Goal: Complete application form: Complete application form

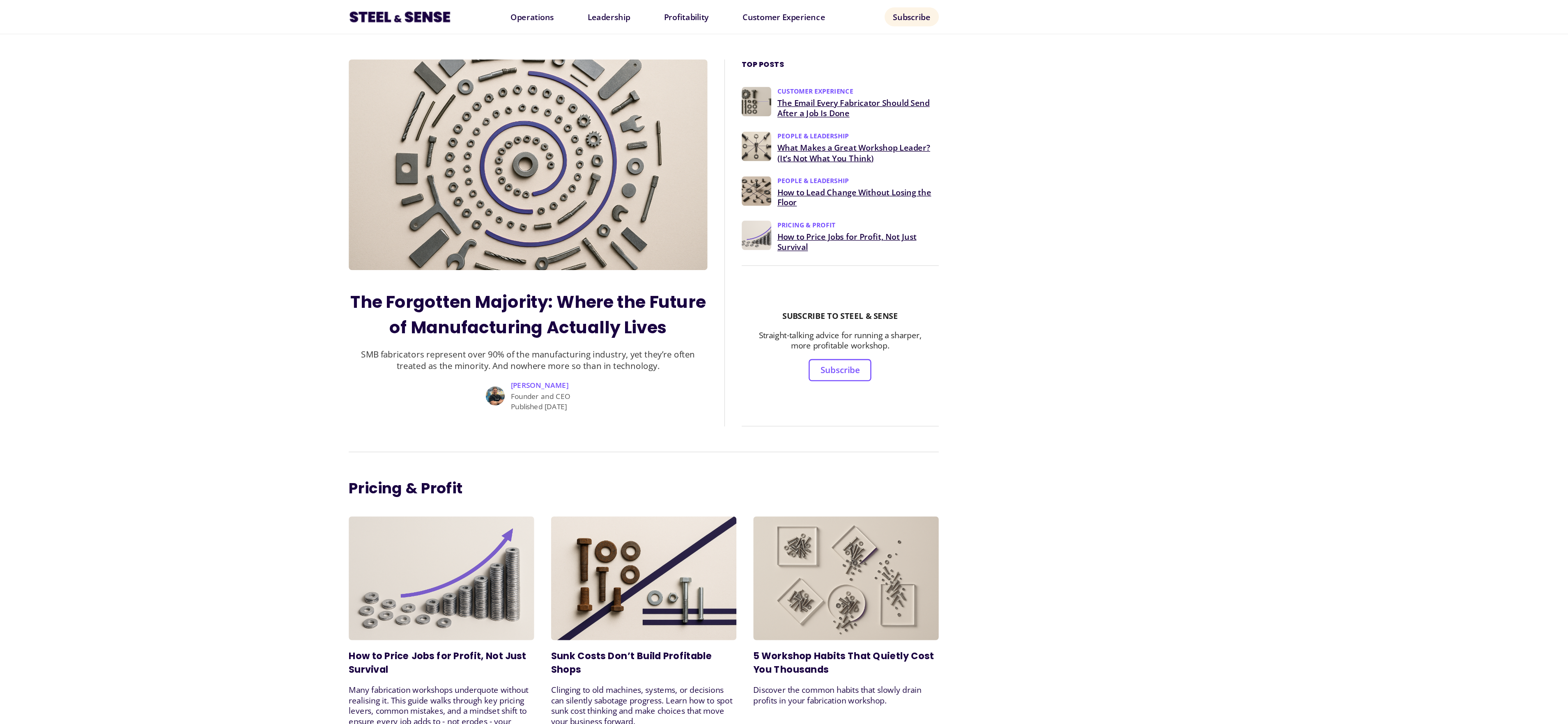
click at [751, 254] on link "The Forgotten Majority: Where the Future of Manufacturing Actually Lives" at bounding box center [693, 245] width 277 height 38
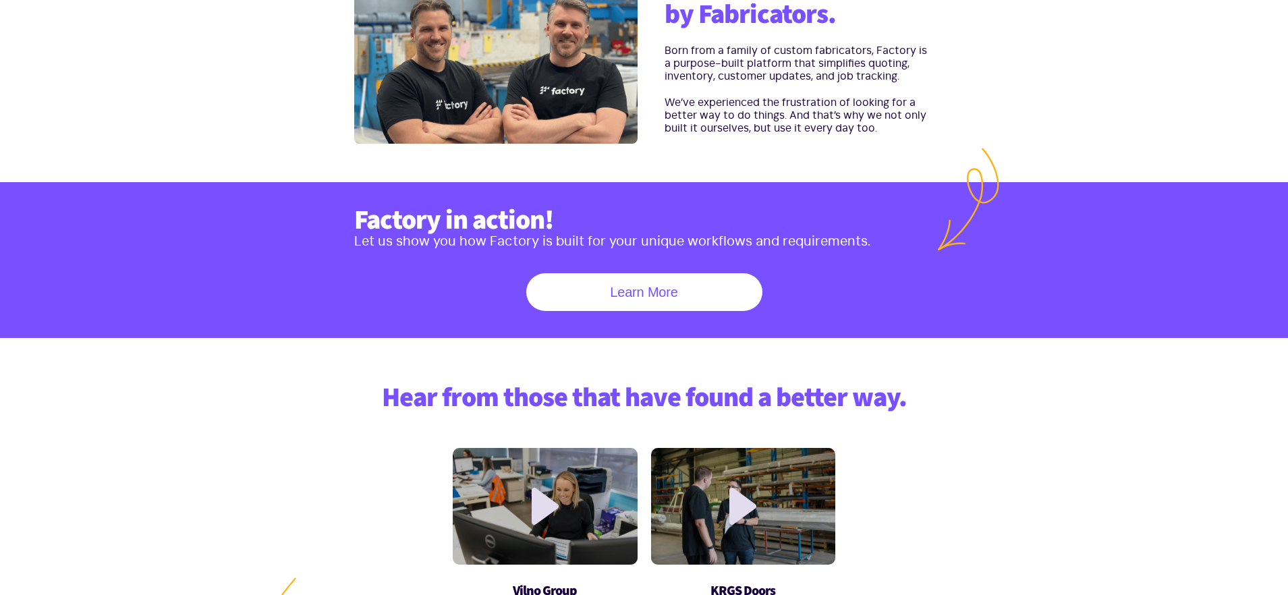
scroll to position [441, 0]
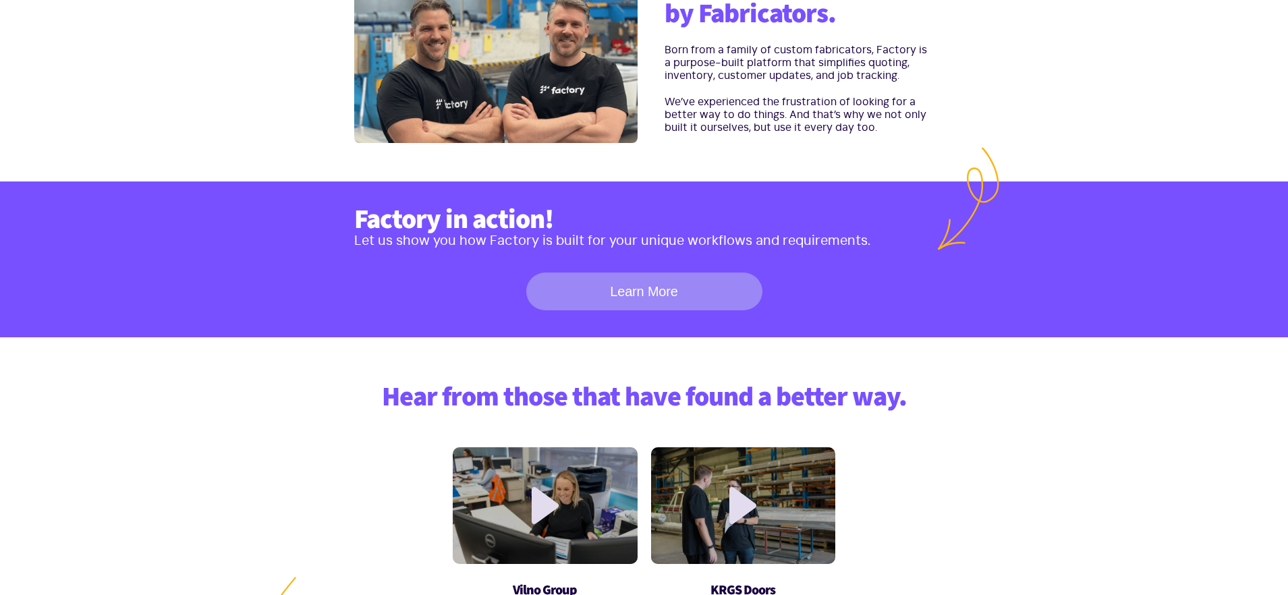
click at [663, 298] on link "Learn More" at bounding box center [644, 292] width 236 height 38
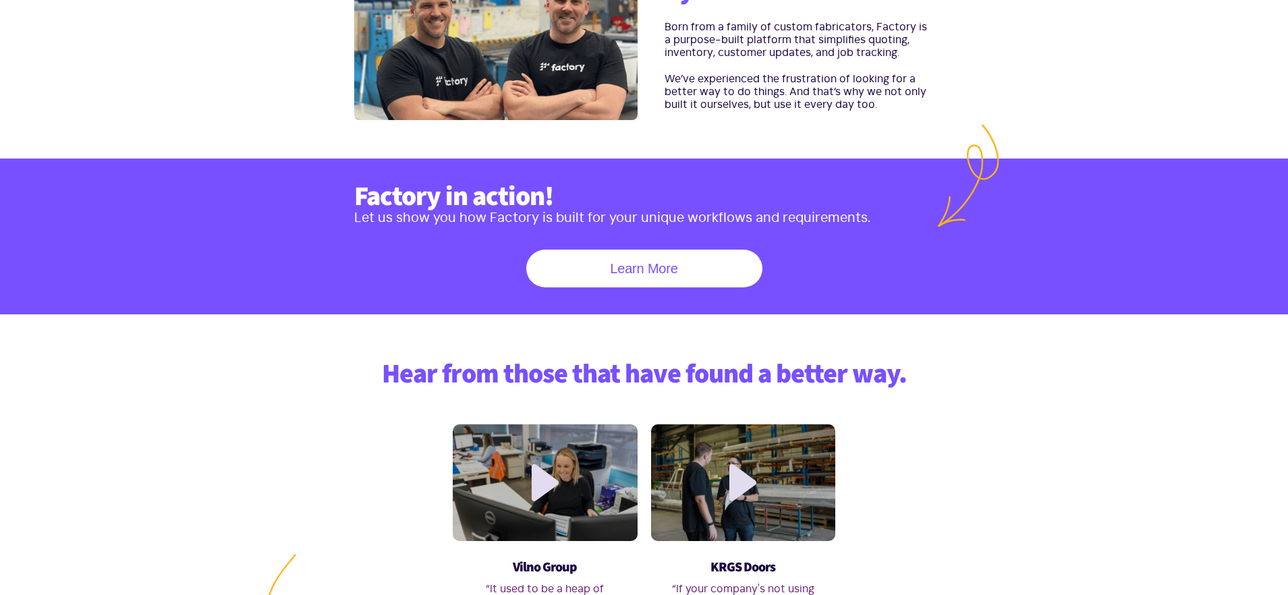
scroll to position [453, 0]
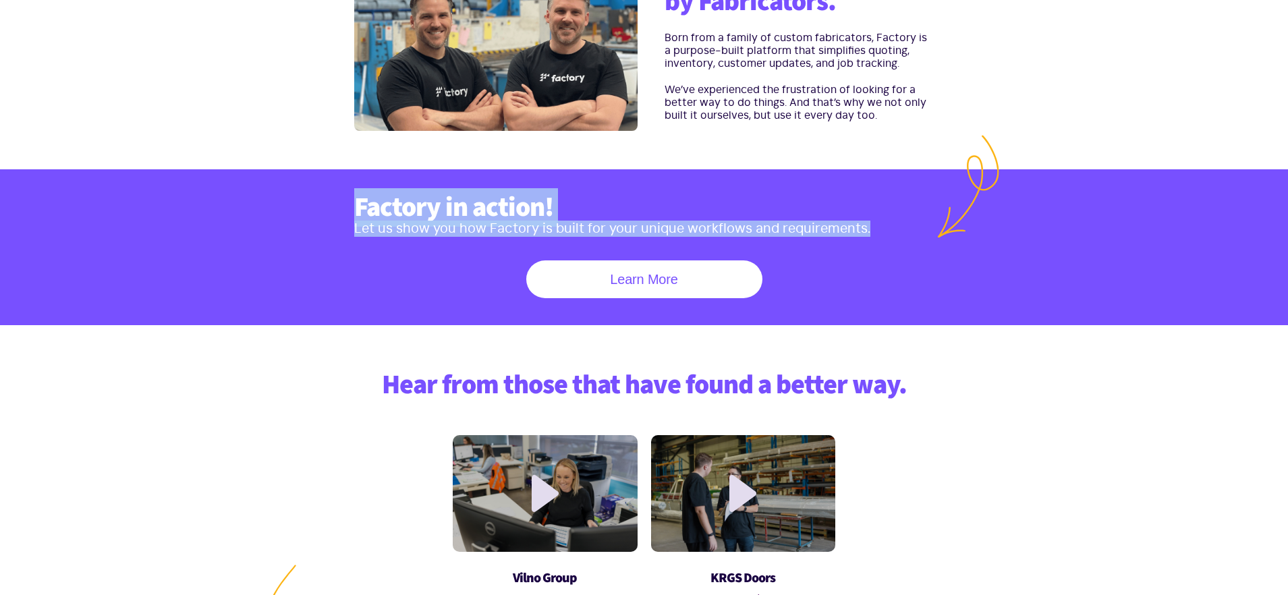
drag, startPoint x: 354, startPoint y: 212, endPoint x: 870, endPoint y: 231, distance: 515.8
click at [870, 231] on div "Factory in action! Let us show you how Factory is built for your unique workflo…" at bounding box center [644, 245] width 580 height 107
click at [870, 231] on p "Let us show you how Factory is built for your unique workflows and requirements." at bounding box center [644, 229] width 580 height 16
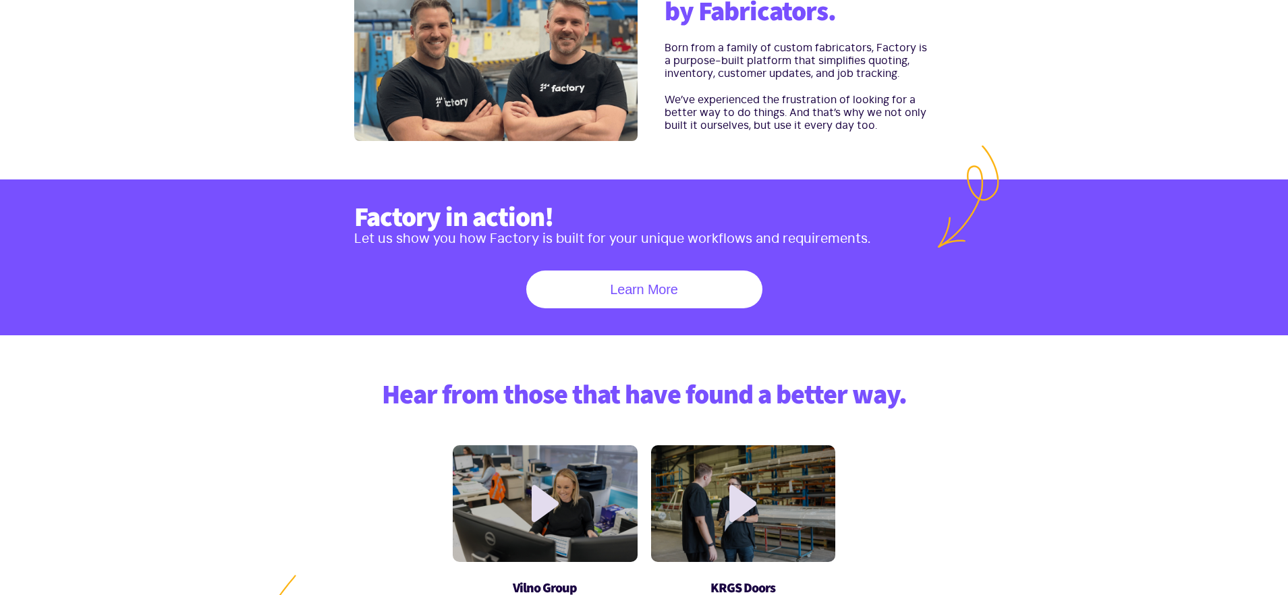
scroll to position [360, 0]
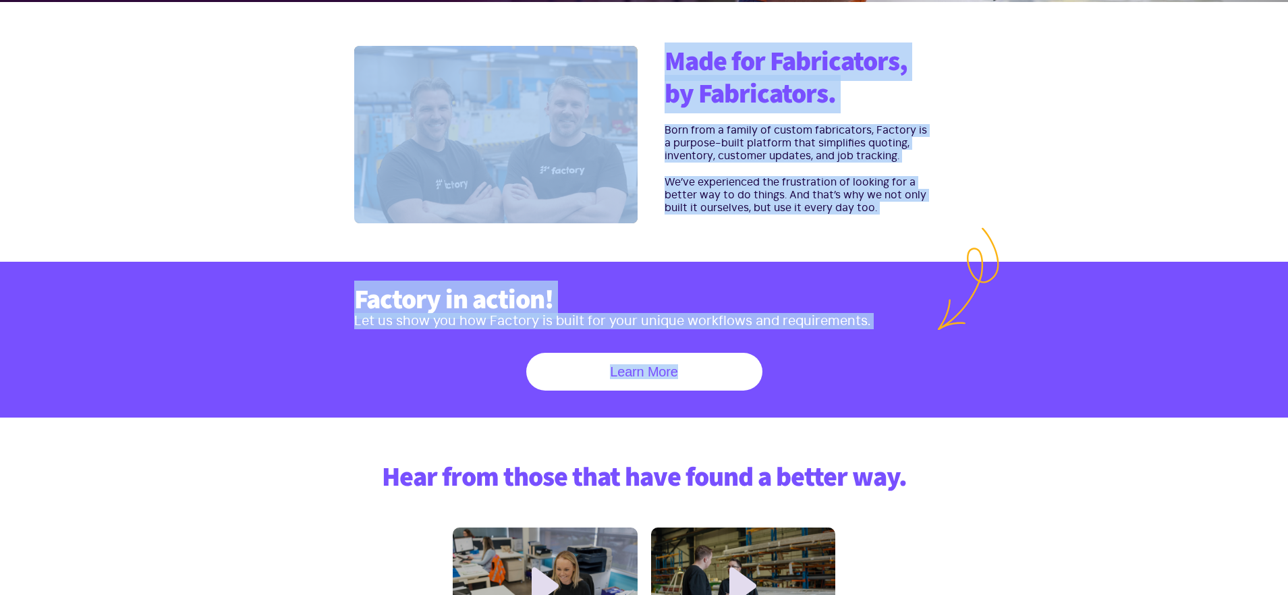
drag, startPoint x: 767, startPoint y: 367, endPoint x: 791, endPoint y: -134, distance: 501.2
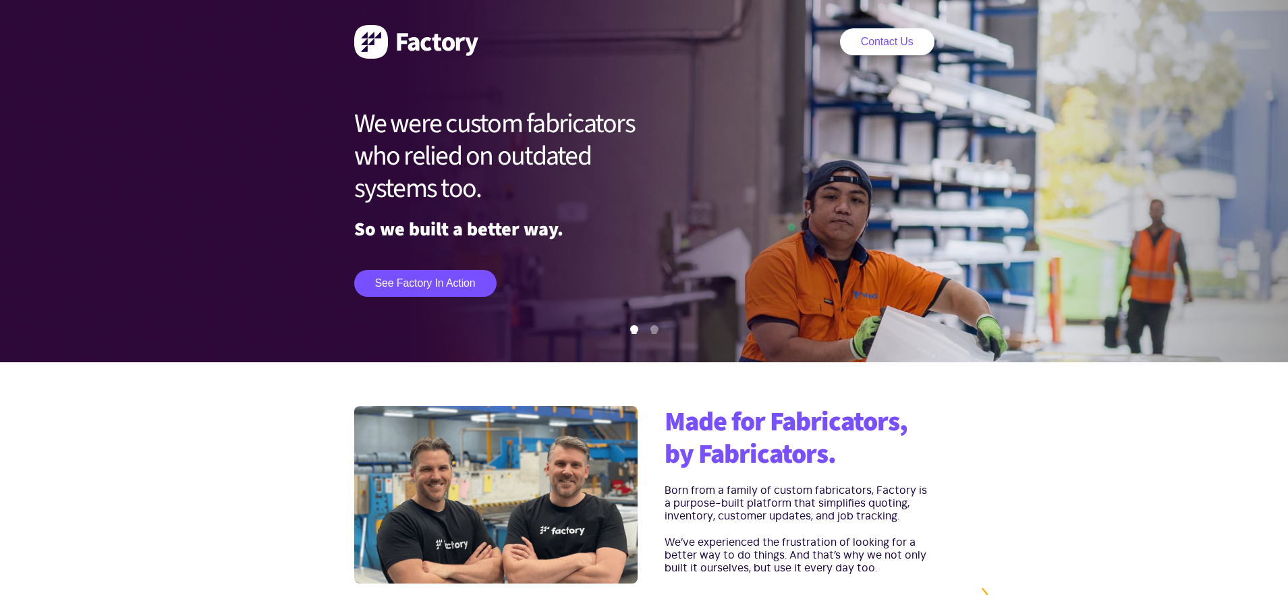
click at [990, 437] on section "Made for Fabricators, by Fabricators. Born from a family of custom fabricators,…" at bounding box center [644, 492] width 1288 height 260
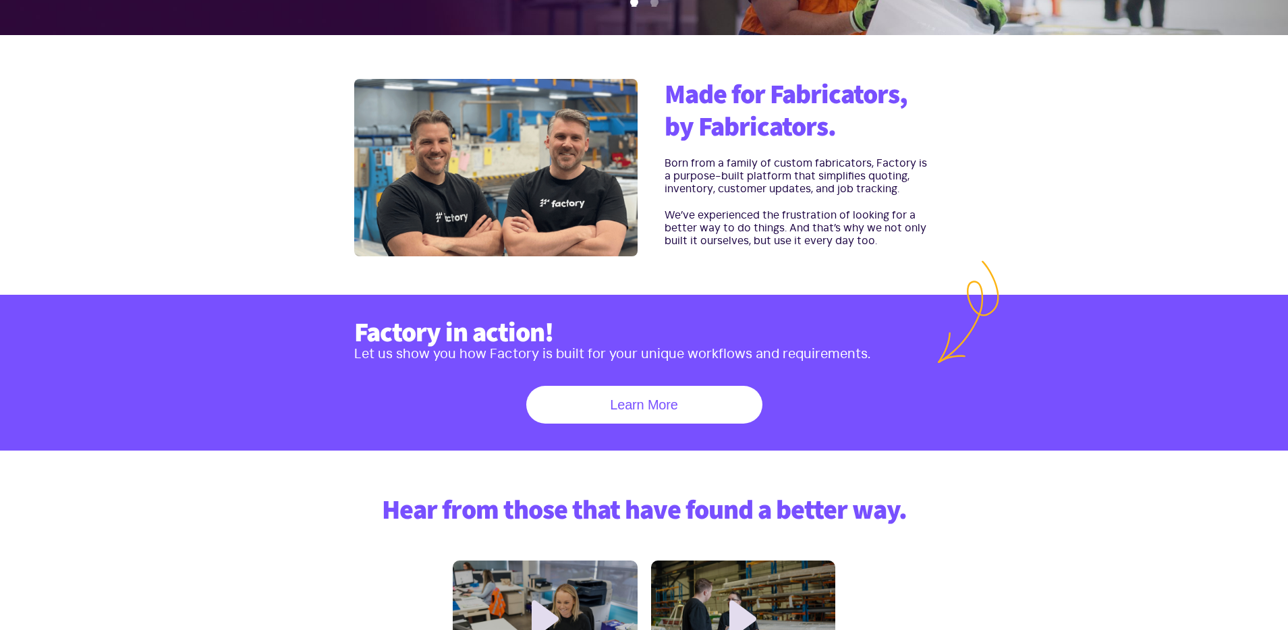
scroll to position [328, 0]
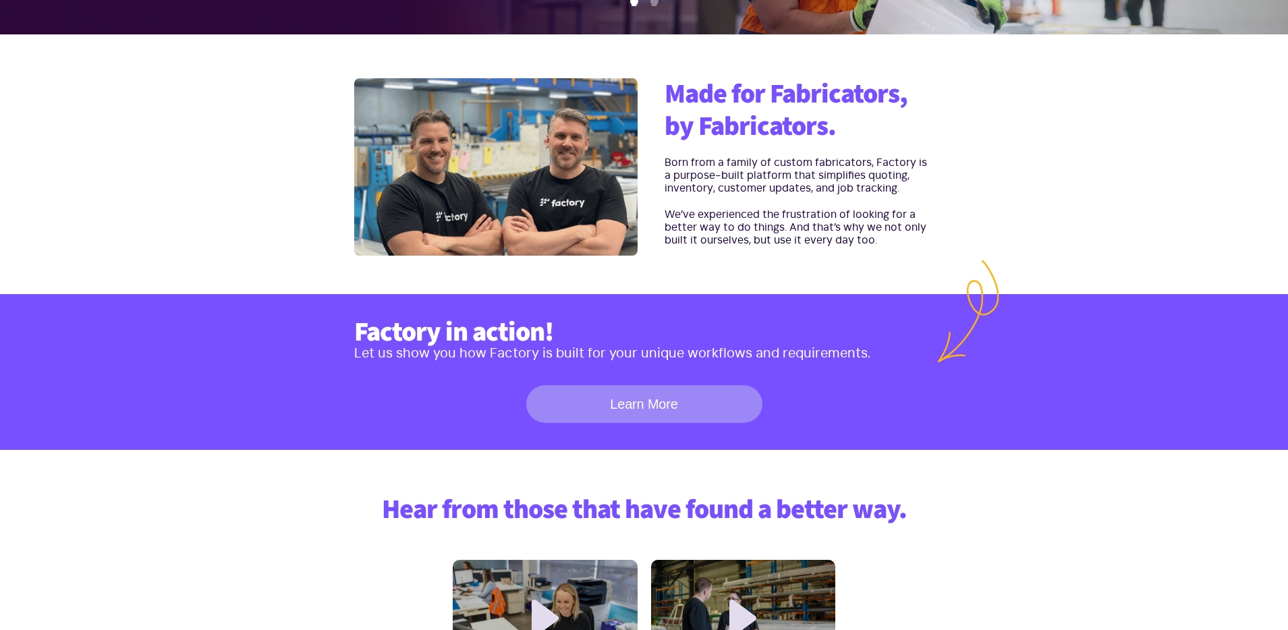
click at [640, 408] on link "Learn More" at bounding box center [644, 404] width 236 height 38
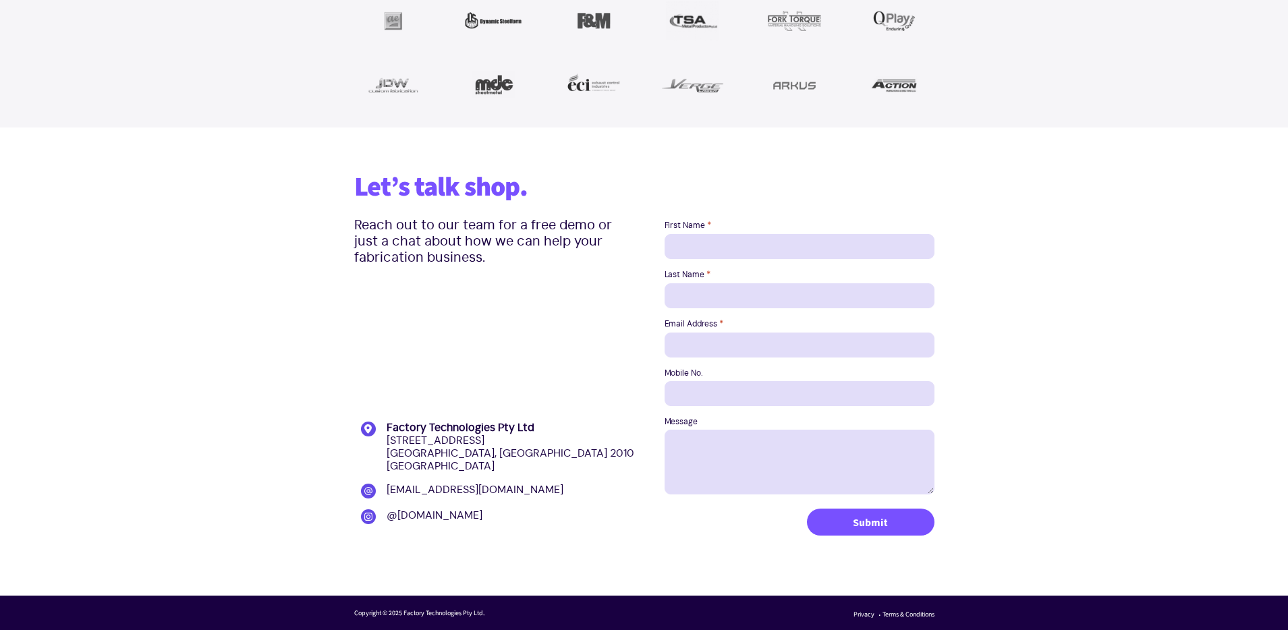
scroll to position [1699, 0]
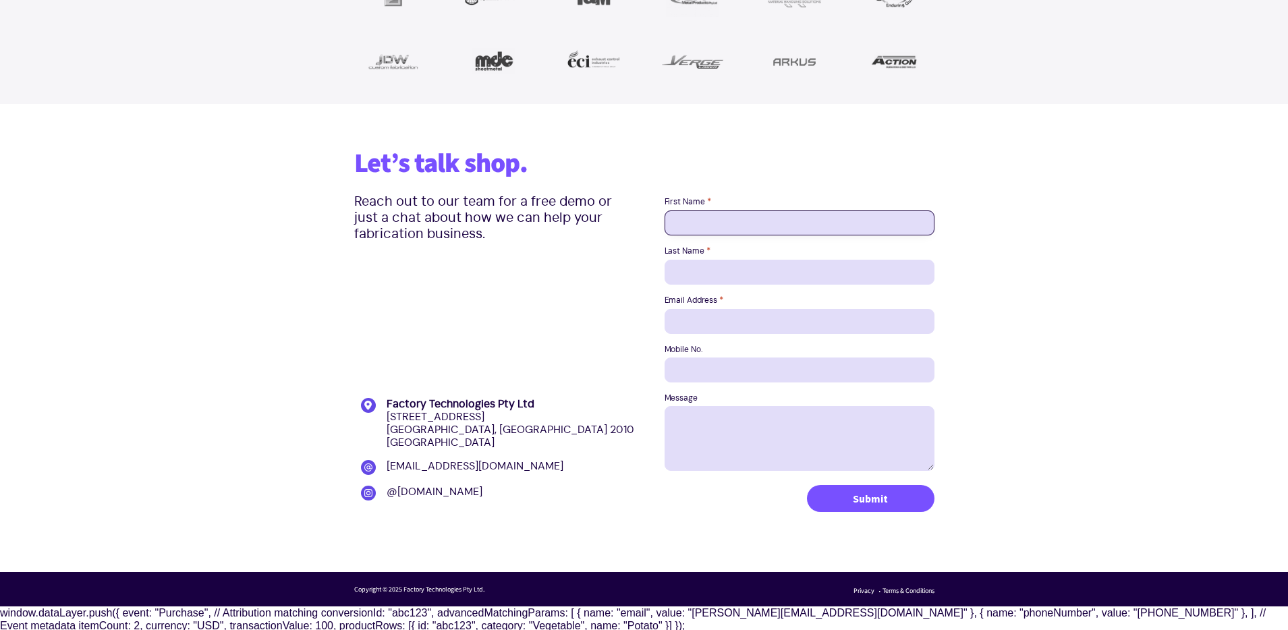
drag, startPoint x: 747, startPoint y: 216, endPoint x: 747, endPoint y: 441, distance: 225.3
click at [747, 441] on div "First Name * Last Name * Email Address * Mobile No. Message" at bounding box center [800, 335] width 270 height 277
click at [747, 441] on textarea "Message" at bounding box center [800, 438] width 270 height 65
click at [696, 212] on input "First Name *" at bounding box center [800, 223] width 270 height 25
click at [685, 225] on input "First Name *" at bounding box center [800, 223] width 270 height 25
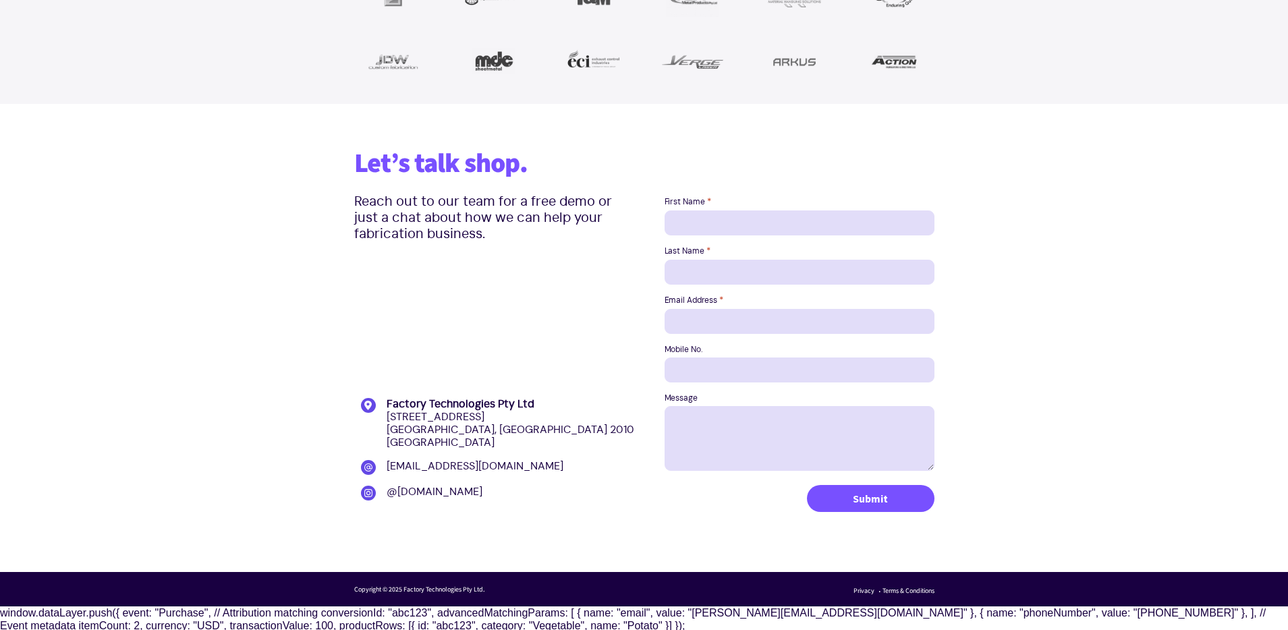
click at [685, 256] on div "Last Name *" at bounding box center [800, 265] width 270 height 38
click at [685, 261] on input "Last Name *" at bounding box center [800, 272] width 270 height 25
click at [688, 213] on input "First Name *" at bounding box center [800, 223] width 270 height 25
click at [688, 267] on input "Last Name *" at bounding box center [800, 272] width 270 height 25
click at [688, 316] on input "Email Address *" at bounding box center [800, 321] width 270 height 25
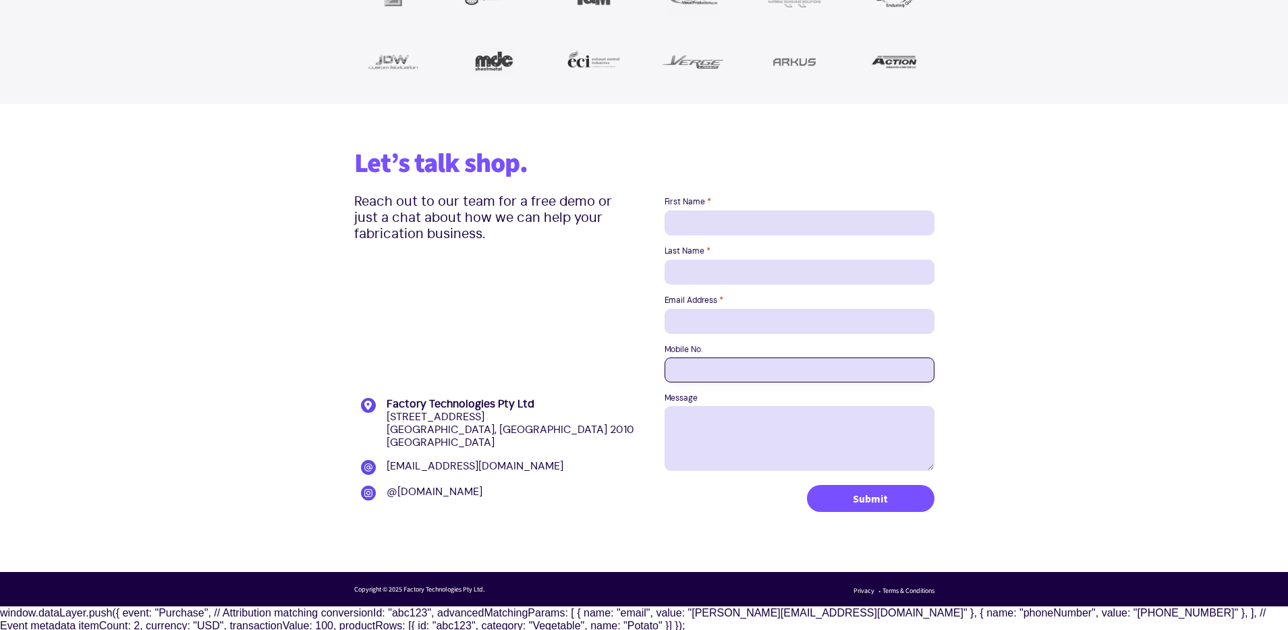
click at [694, 365] on input "Mobile No." at bounding box center [800, 370] width 270 height 25
click at [707, 428] on textarea "Message" at bounding box center [800, 438] width 270 height 65
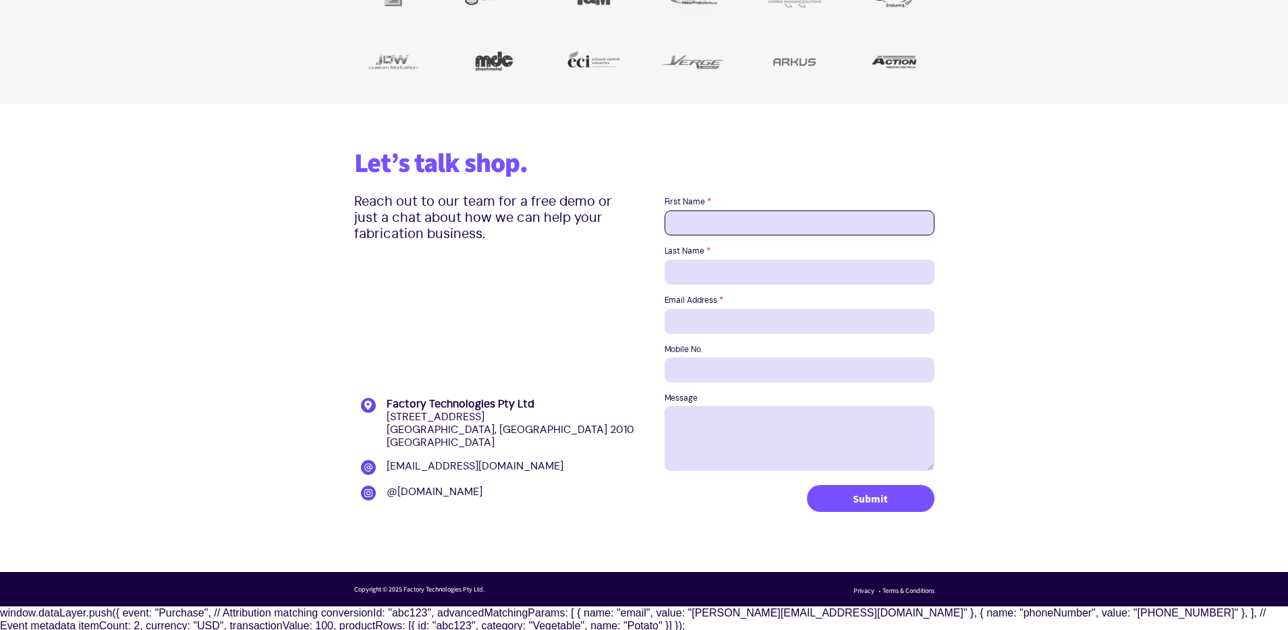
click at [692, 218] on input "First Name *" at bounding box center [800, 223] width 270 height 25
click at [700, 268] on input "Last Name *" at bounding box center [800, 272] width 270 height 25
click at [675, 327] on input "Email Address *" at bounding box center [800, 321] width 270 height 25
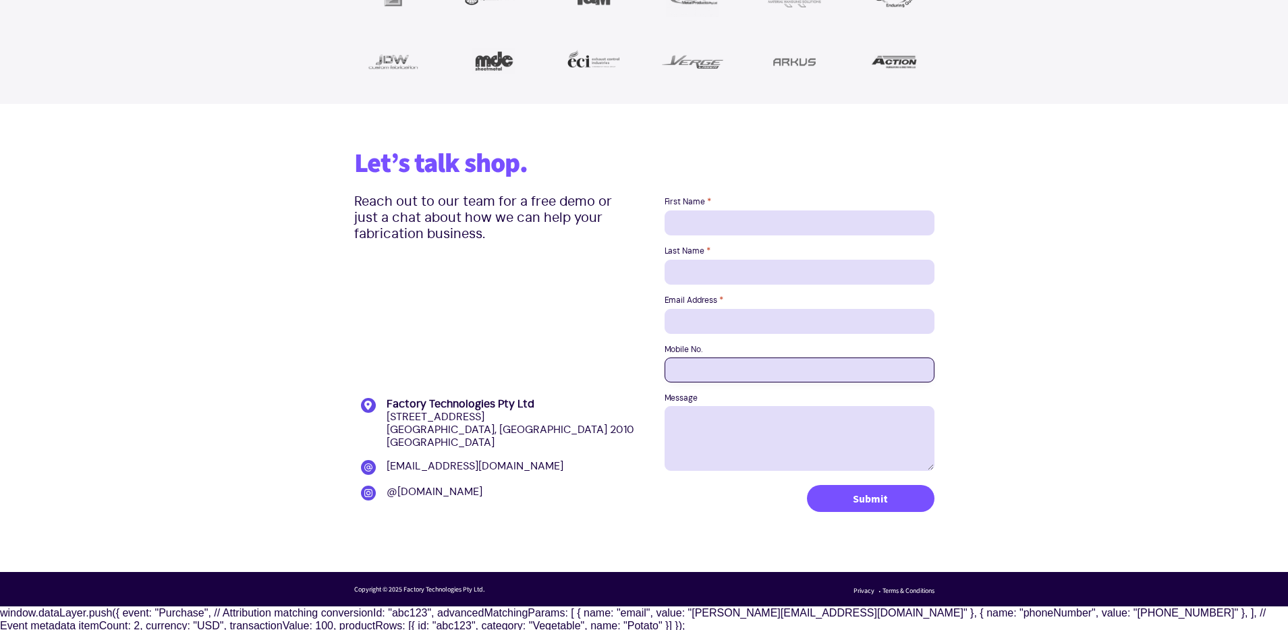
click at [685, 370] on input "Mobile No." at bounding box center [800, 370] width 270 height 25
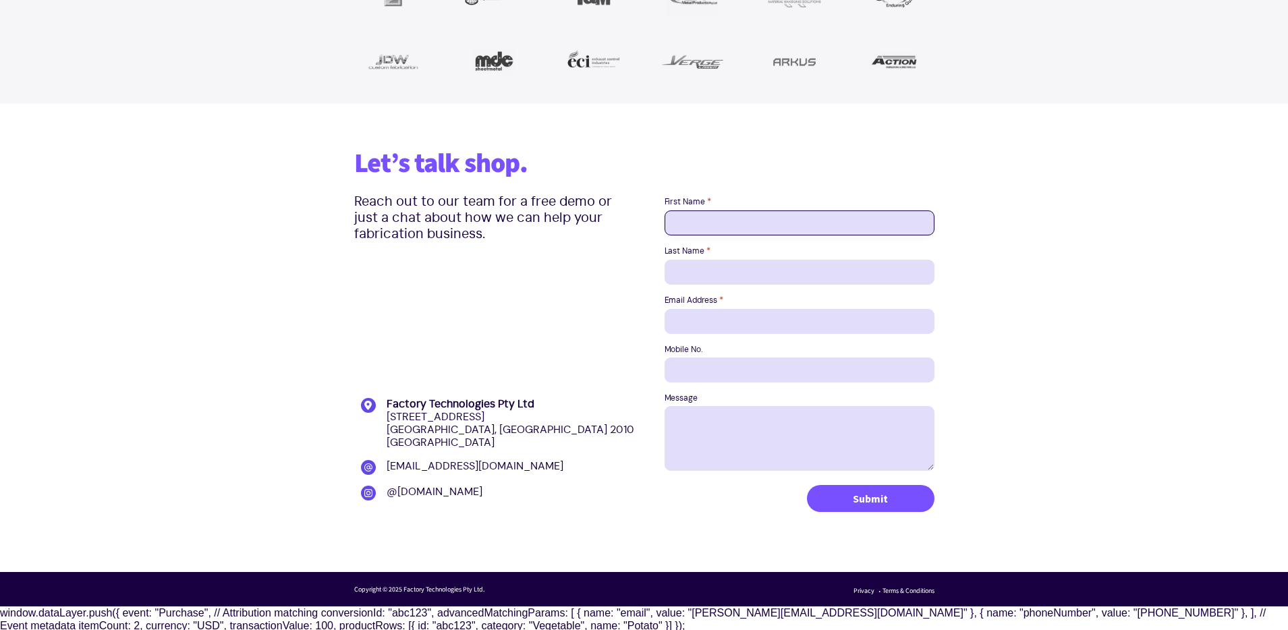
click at [680, 218] on input "First Name *" at bounding box center [800, 223] width 270 height 25
click at [697, 258] on div "Last Name *" at bounding box center [800, 265] width 270 height 38
click at [700, 218] on input "First Name *" at bounding box center [800, 223] width 270 height 25
click at [761, 258] on div "Last Name *" at bounding box center [800, 265] width 270 height 38
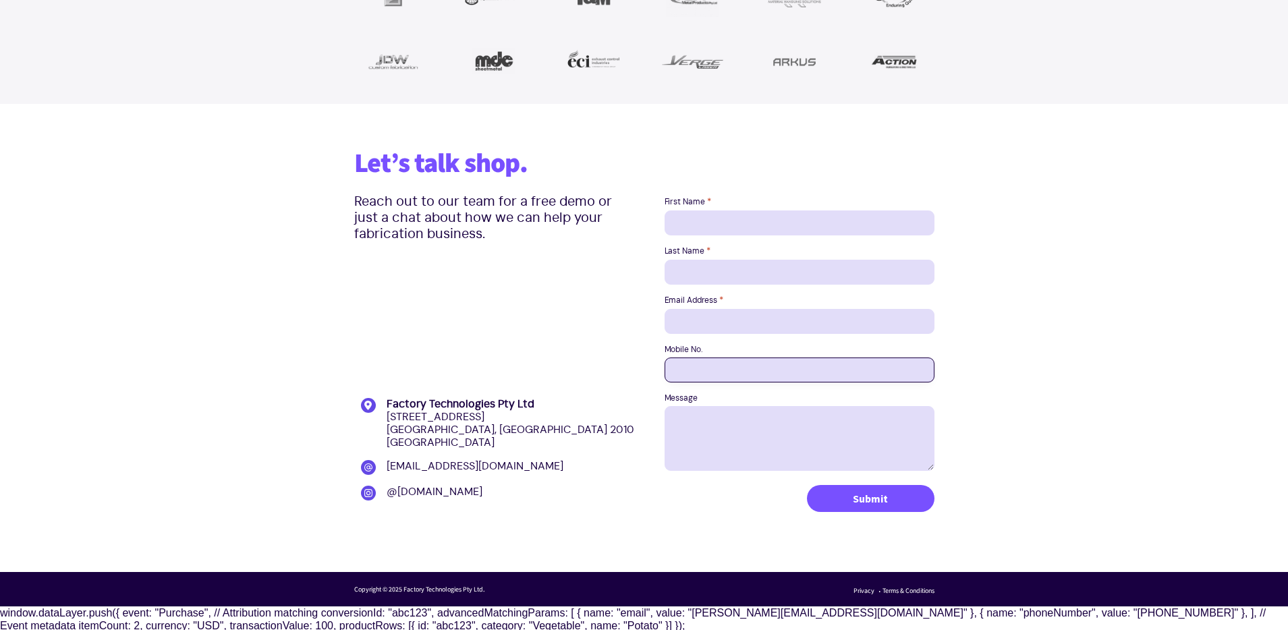
click at [726, 366] on input "Mobile No." at bounding box center [800, 370] width 270 height 25
click at [728, 435] on textarea "Message" at bounding box center [800, 438] width 270 height 65
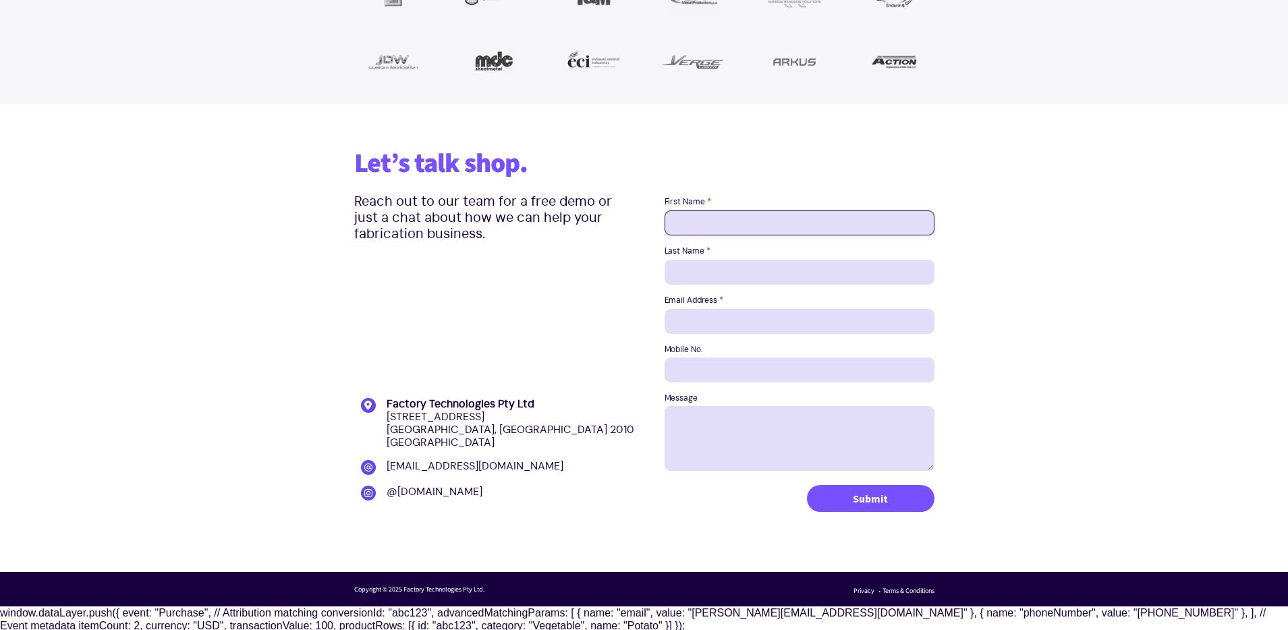
click at [688, 223] on input "First Name *" at bounding box center [800, 223] width 270 height 25
click at [686, 272] on input "Last Name *" at bounding box center [800, 272] width 270 height 25
click at [690, 302] on label "Email Address *" at bounding box center [800, 301] width 270 height 10
click at [690, 309] on input "Email Address *" at bounding box center [800, 321] width 270 height 25
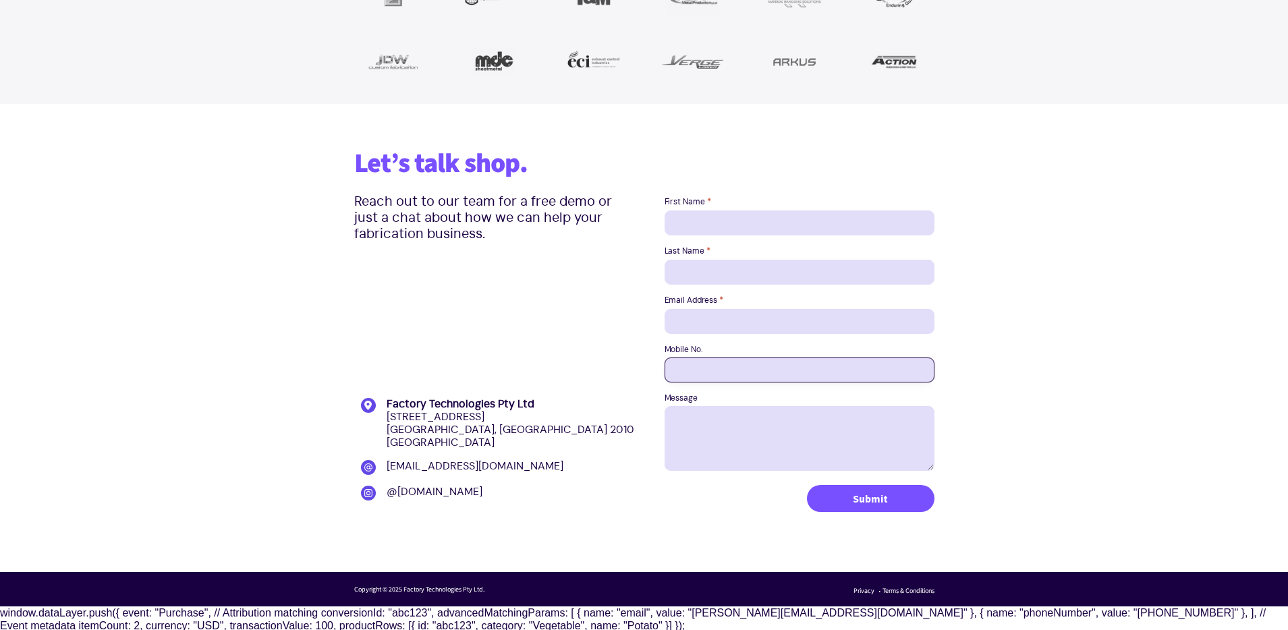
click at [704, 364] on input "Mobile No." at bounding box center [800, 370] width 270 height 25
click at [719, 416] on textarea "Message" at bounding box center [800, 438] width 270 height 65
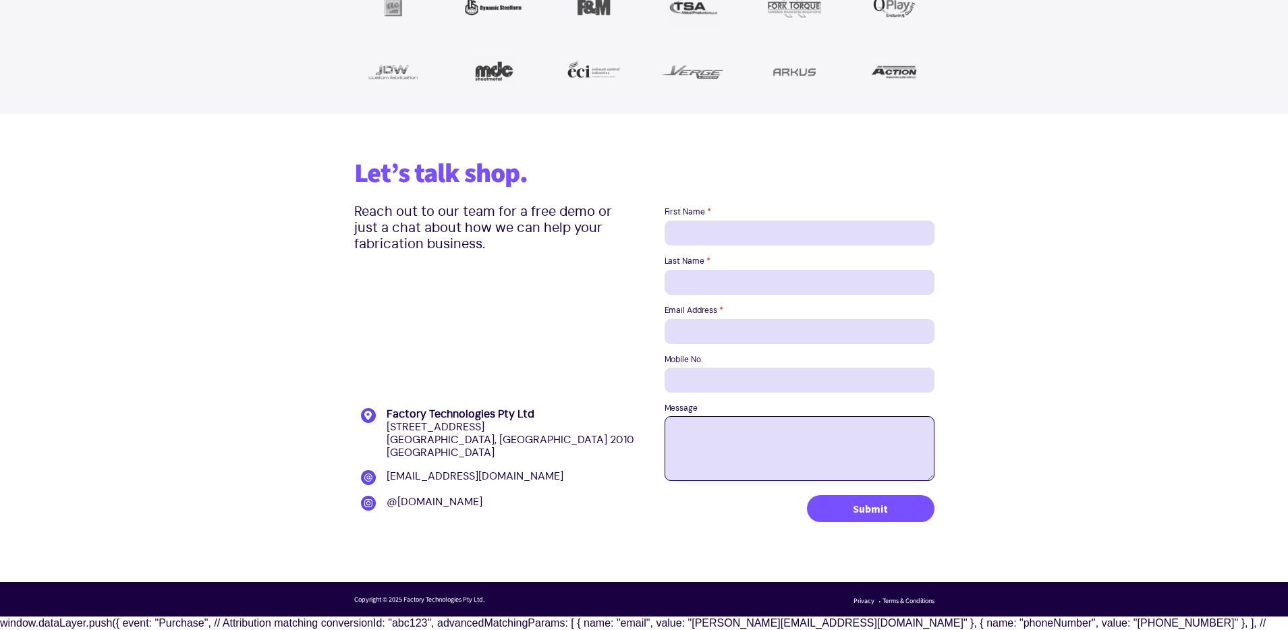
scroll to position [1688, 0]
